Goal: Task Accomplishment & Management: Manage account settings

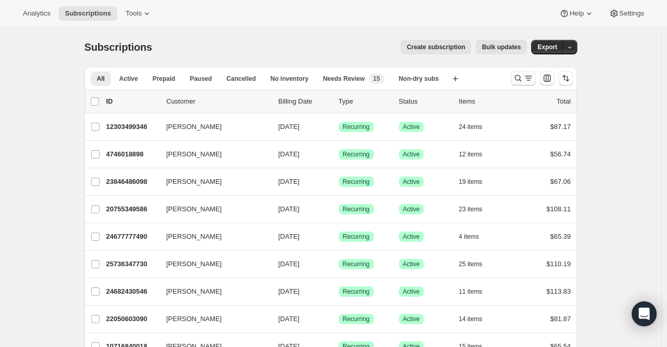
click at [517, 79] on icon "Search and filter results" at bounding box center [518, 78] width 10 height 10
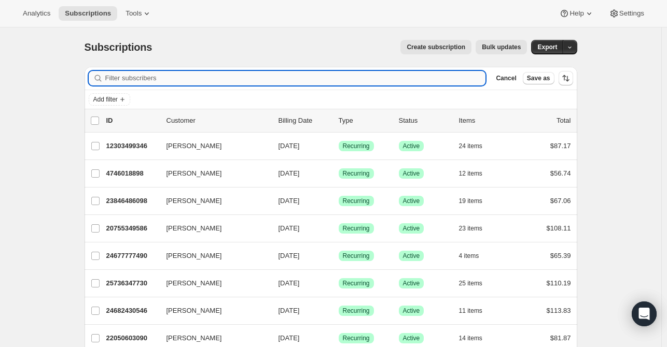
paste input "[EMAIL_ADDRESS][DOMAIN_NAME]"
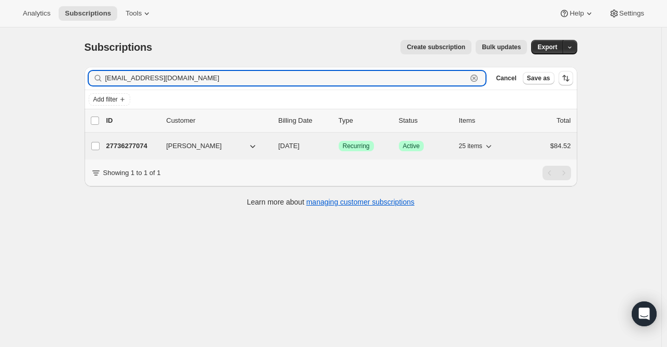
type input "[EMAIL_ADDRESS][DOMAIN_NAME]"
click at [137, 146] on p "27736277074" at bounding box center [132, 146] width 52 height 10
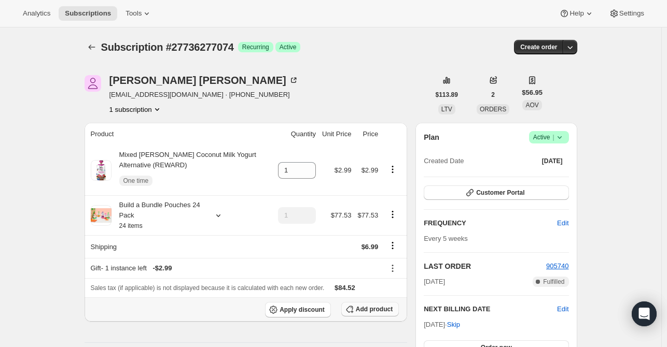
click at [382, 308] on span "Add product" at bounding box center [374, 309] width 37 height 8
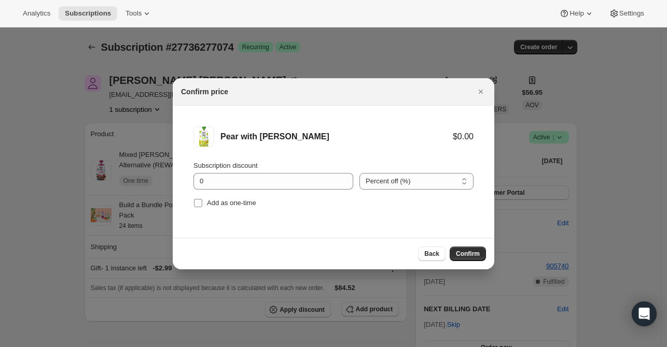
click at [198, 204] on input "Add as one-time" at bounding box center [198, 203] width 8 height 8
checkbox input "true"
click at [473, 250] on span "Confirm" at bounding box center [468, 254] width 24 height 8
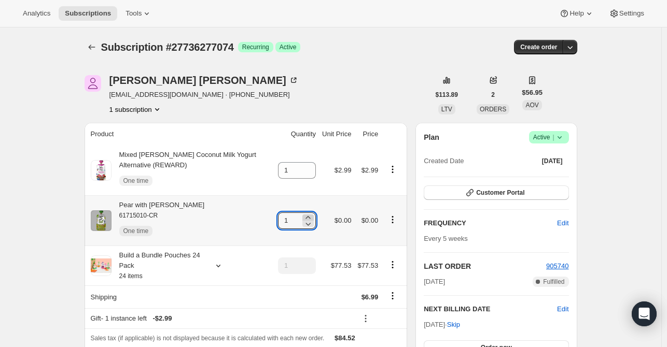
click at [313, 218] on icon at bounding box center [308, 218] width 10 height 10
type input "3"
